Goal: Transaction & Acquisition: Purchase product/service

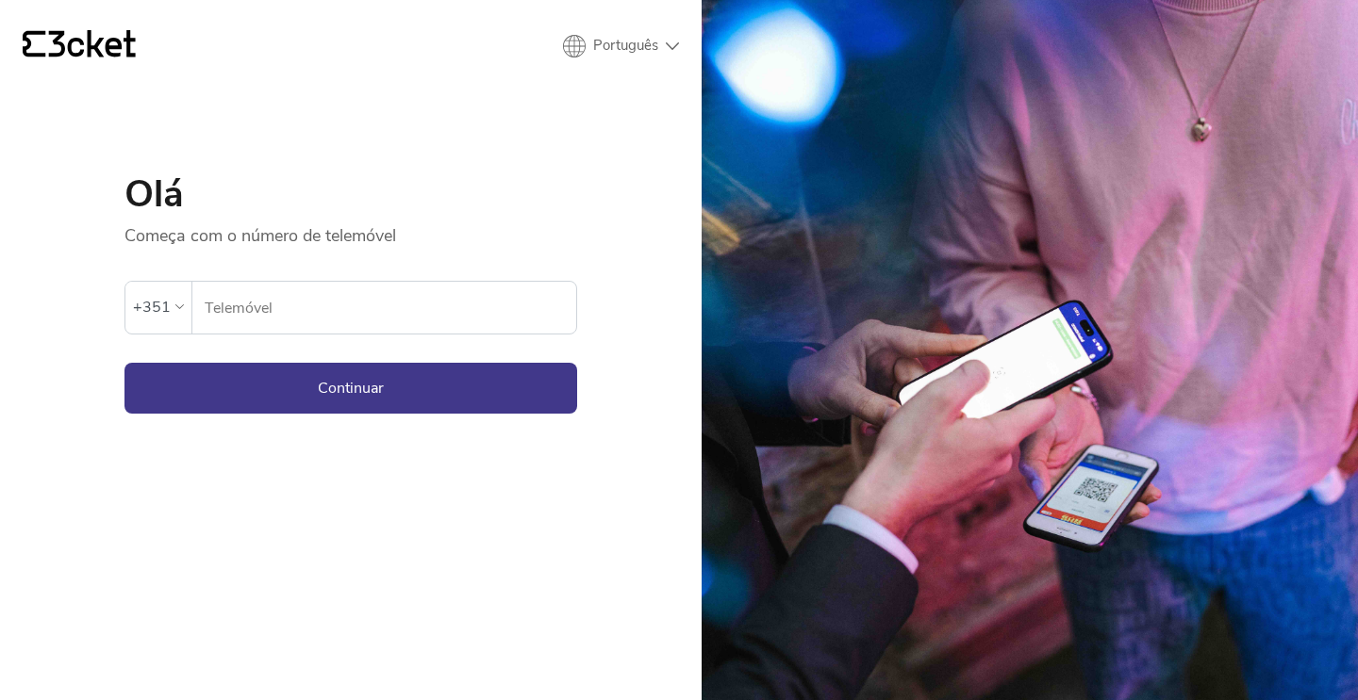
click at [161, 300] on div "+351" at bounding box center [152, 307] width 38 height 28
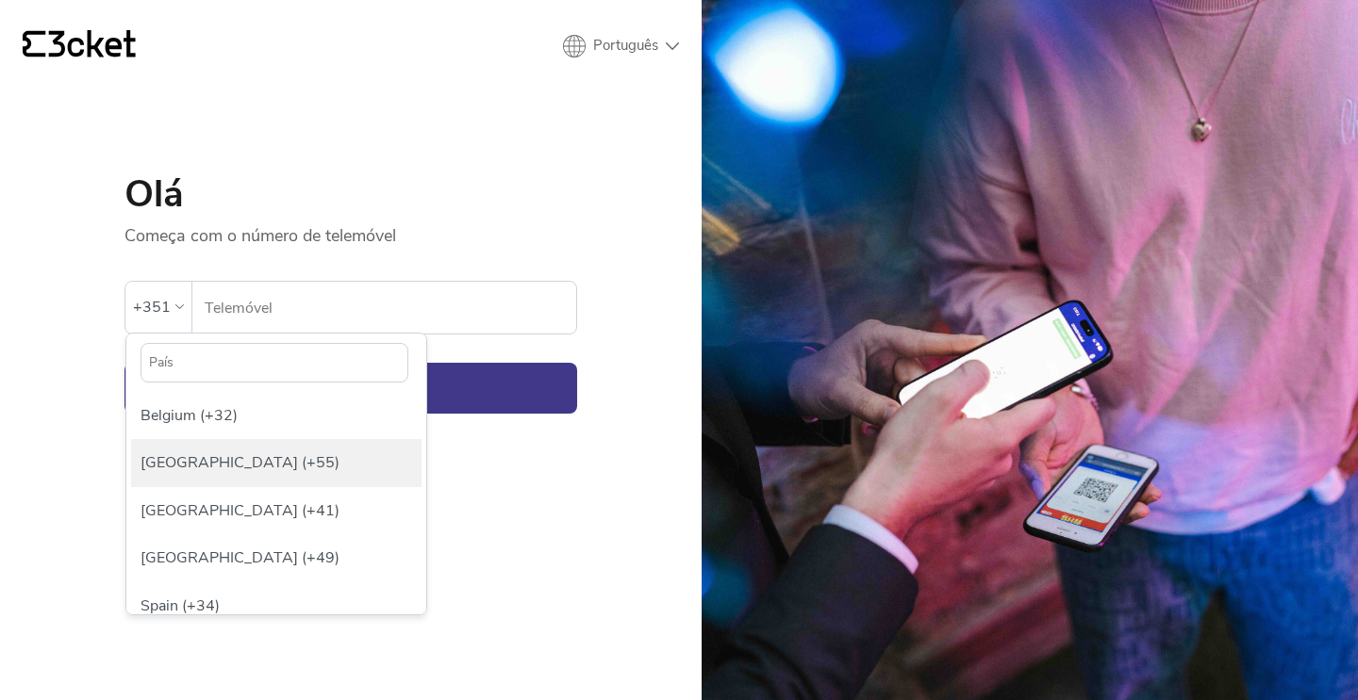
click at [171, 465] on div "Brazil (+55)" at bounding box center [276, 462] width 290 height 47
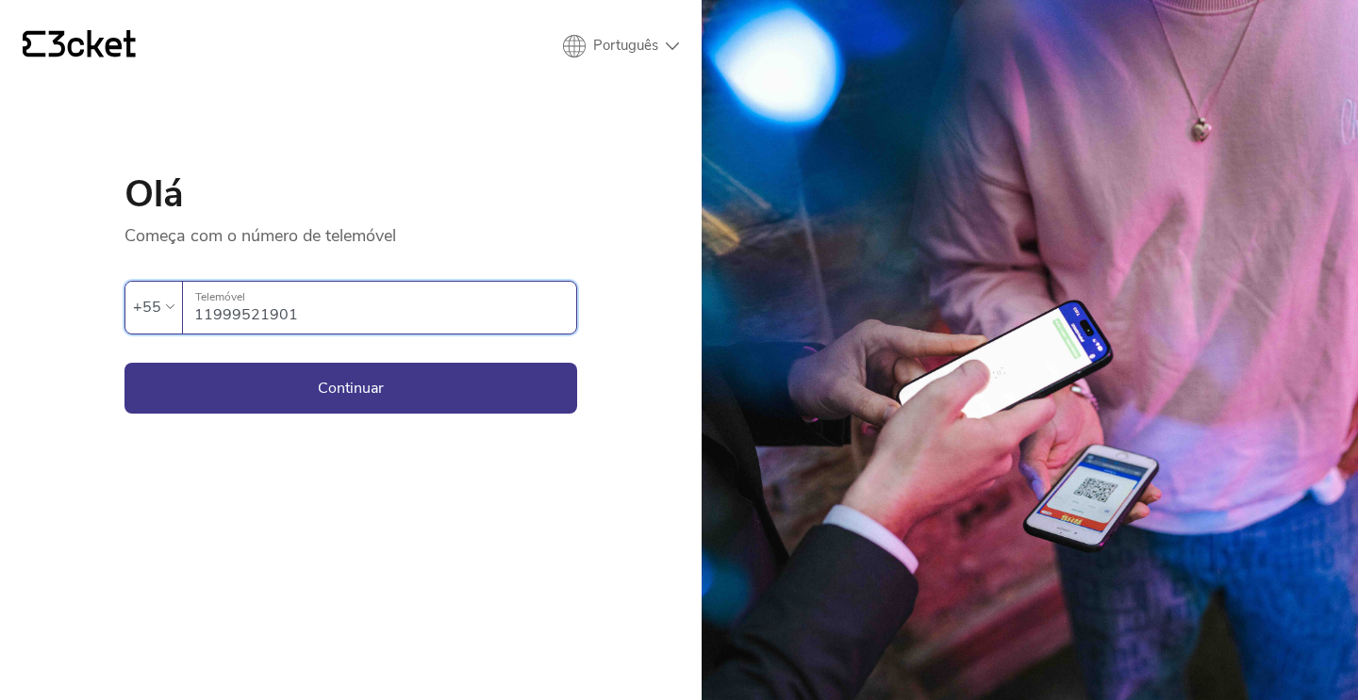
type input "11999521901"
click at [351, 387] on button "Continuar" at bounding box center [350, 388] width 453 height 51
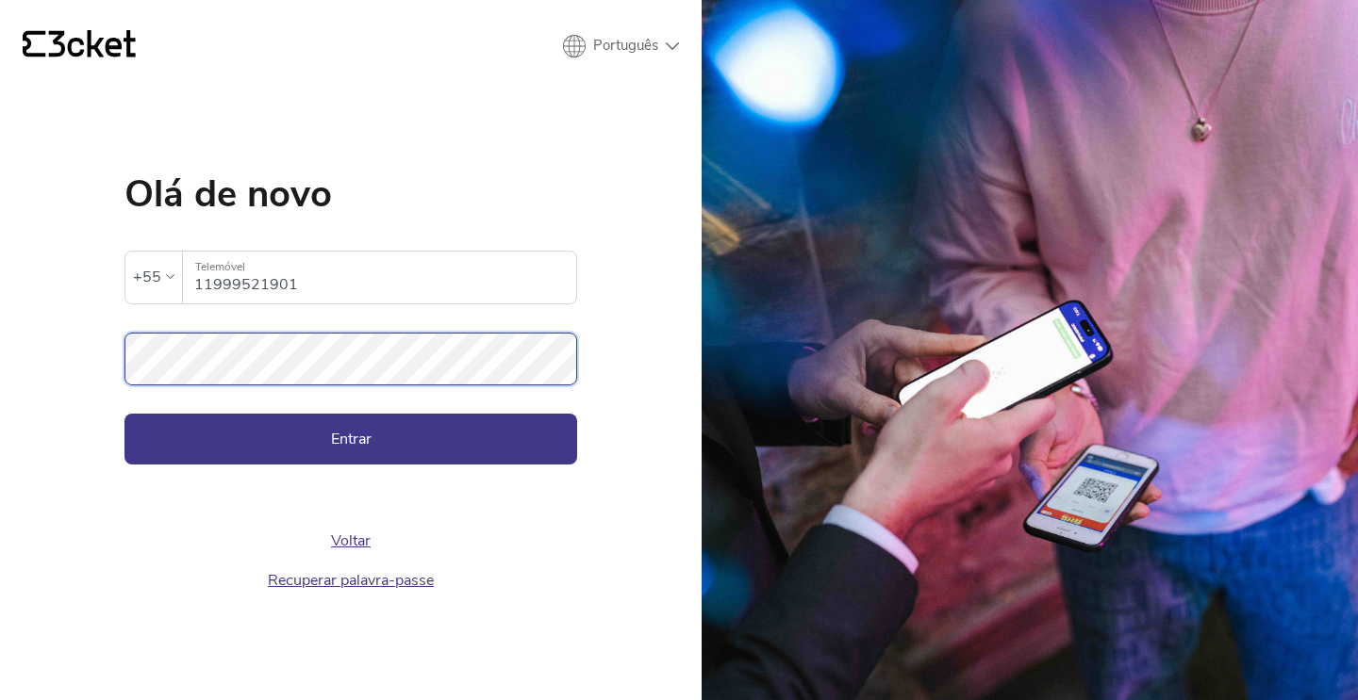
click at [351, 438] on button "Entrar" at bounding box center [350, 439] width 453 height 51
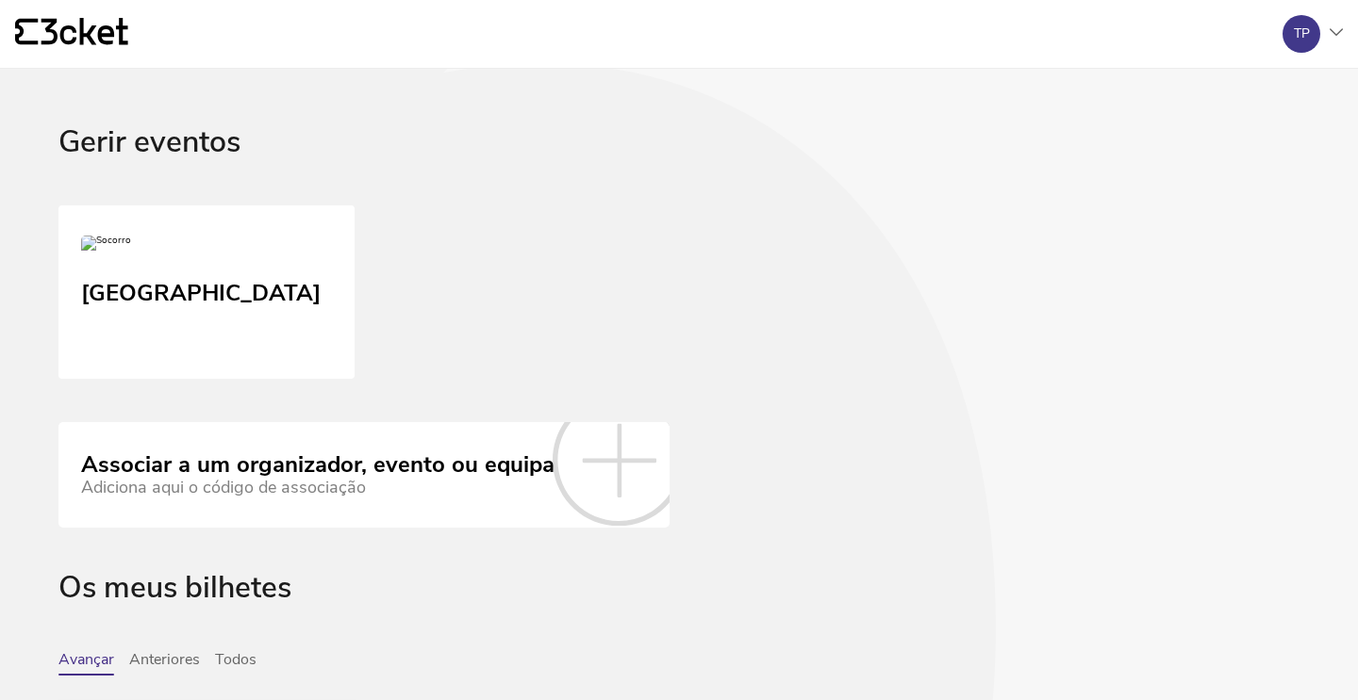
scroll to position [468, 0]
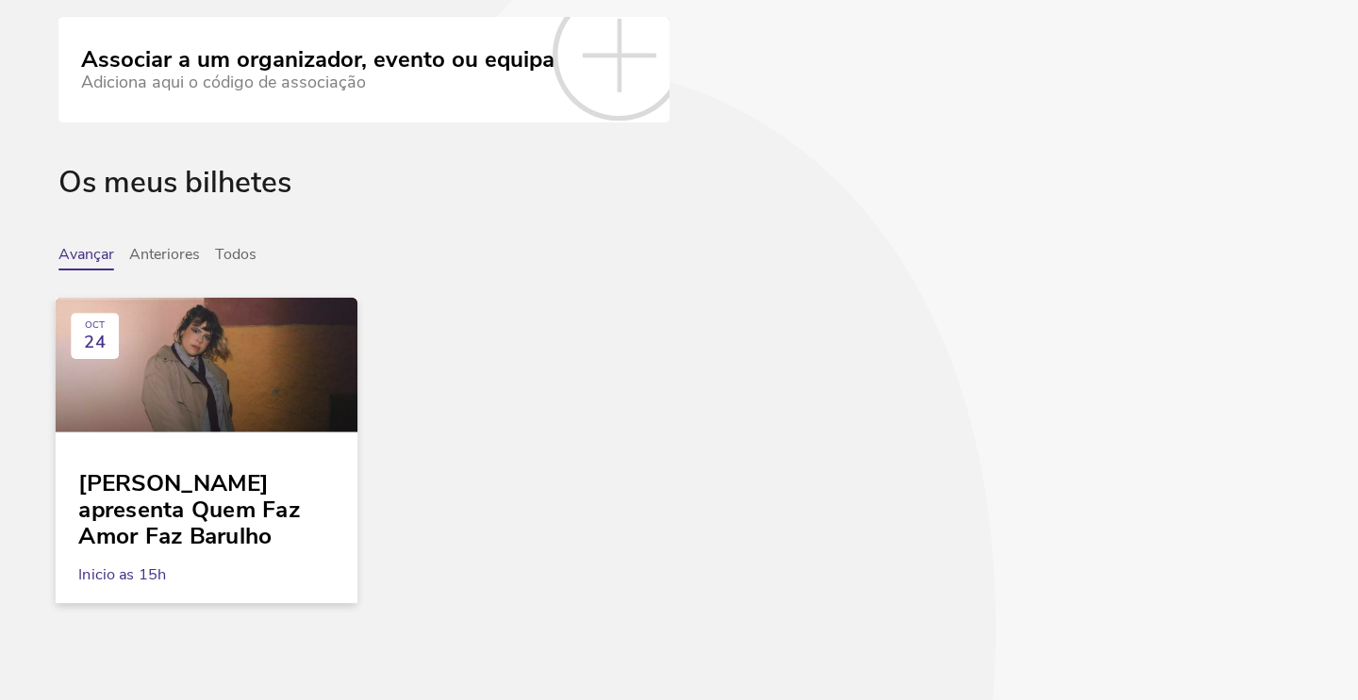
click at [167, 505] on div "[PERSON_NAME] apresenta Quem Faz Amor Faz Barulho" at bounding box center [205, 502] width 255 height 95
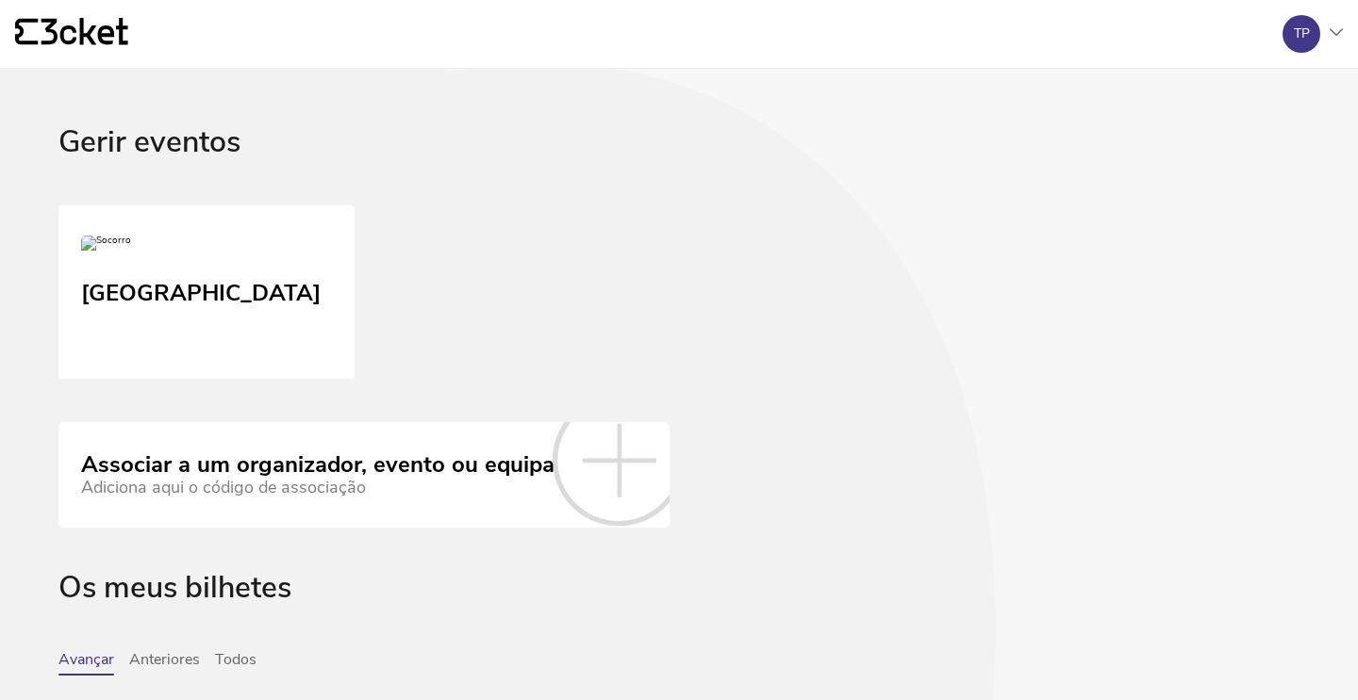
scroll to position [0, 0]
click at [1304, 43] on div "TP" at bounding box center [1301, 34] width 38 height 38
click at [118, 257] on img at bounding box center [103, 246] width 51 height 23
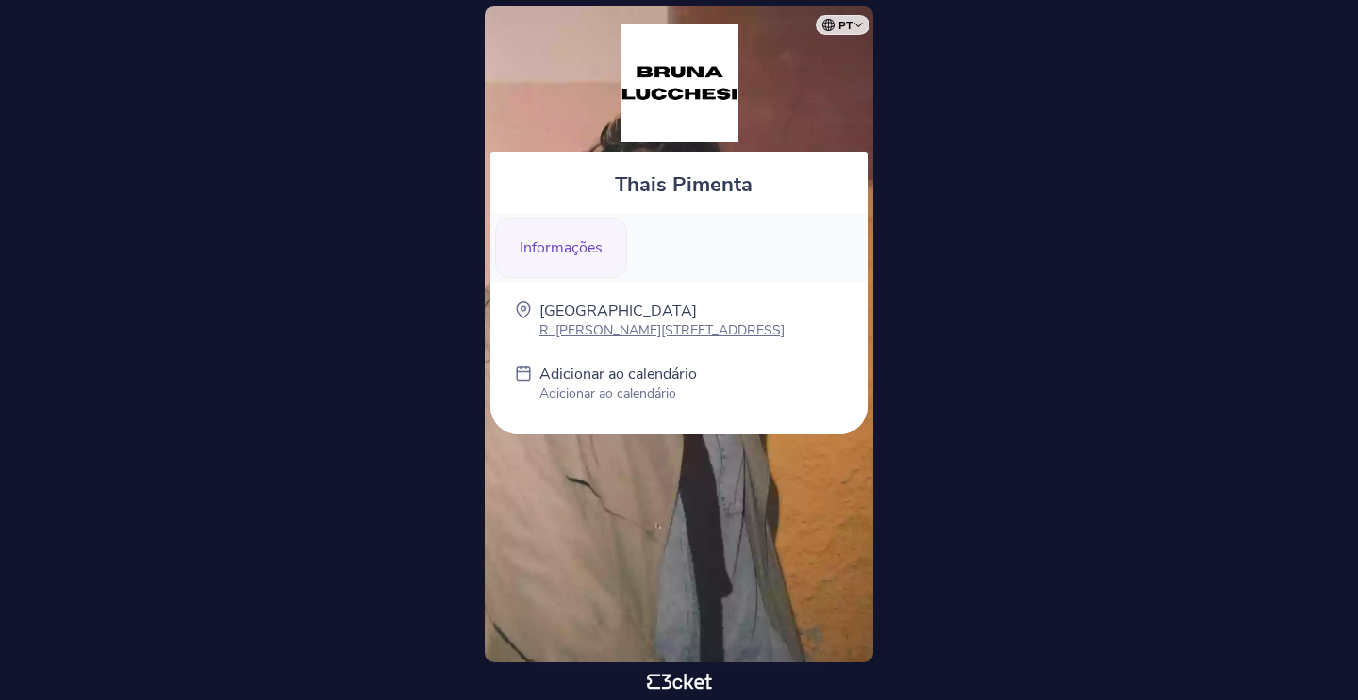
click at [562, 254] on div "Informações" at bounding box center [561, 248] width 132 height 60
